Goal: Information Seeking & Learning: Learn about a topic

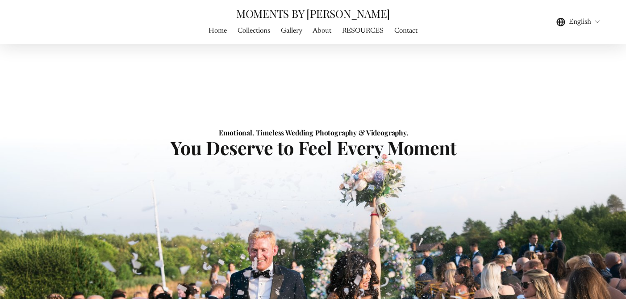
scroll to position [28, 0]
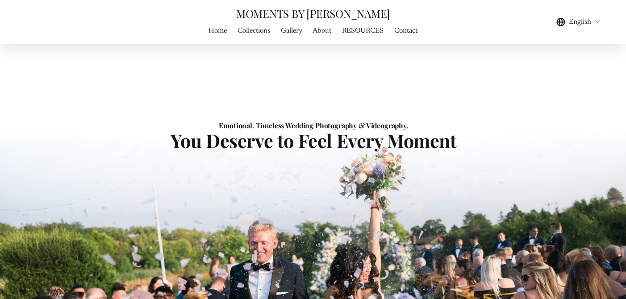
click at [246, 33] on link "Collections" at bounding box center [253, 31] width 33 height 12
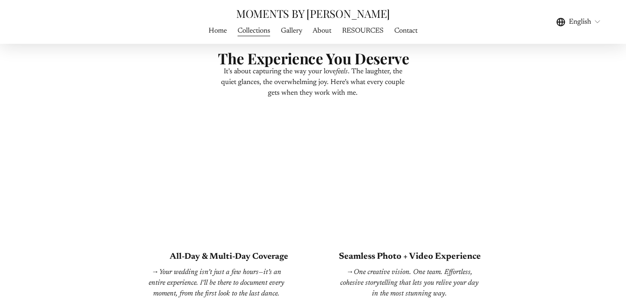
scroll to position [1524, 0]
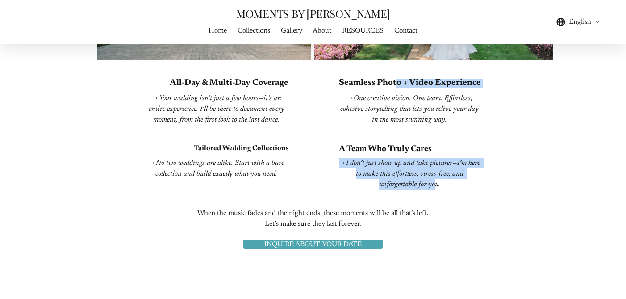
drag, startPoint x: 396, startPoint y: 82, endPoint x: 434, endPoint y: 183, distance: 107.2
click at [434, 182] on div "It’s about capturing the way your love feels . The laughter, the quiet glances,…" at bounding box center [313, 79] width 626 height 433
click at [434, 183] on em "I don’t just show up and take pictures—I’m here to make this effortless, stress…" at bounding box center [414, 173] width 136 height 29
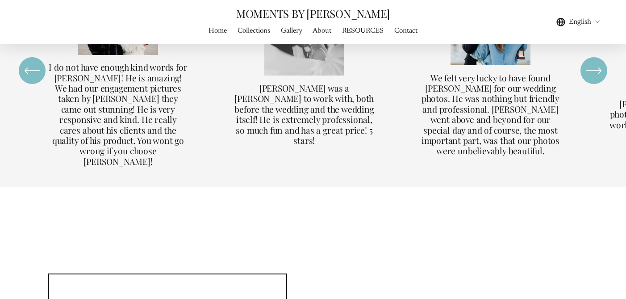
scroll to position [2307, 0]
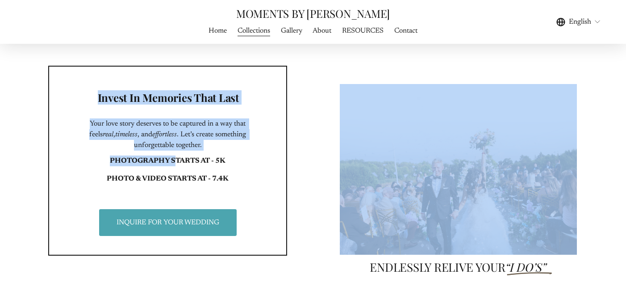
drag, startPoint x: 176, startPoint y: 140, endPoint x: 260, endPoint y: 140, distance: 84.3
click at [260, 140] on div "Invest In Memories That Last Your love story deserves to be captured in a way t…" at bounding box center [313, 160] width 626 height 361
